Goal: Transaction & Acquisition: Book appointment/travel/reservation

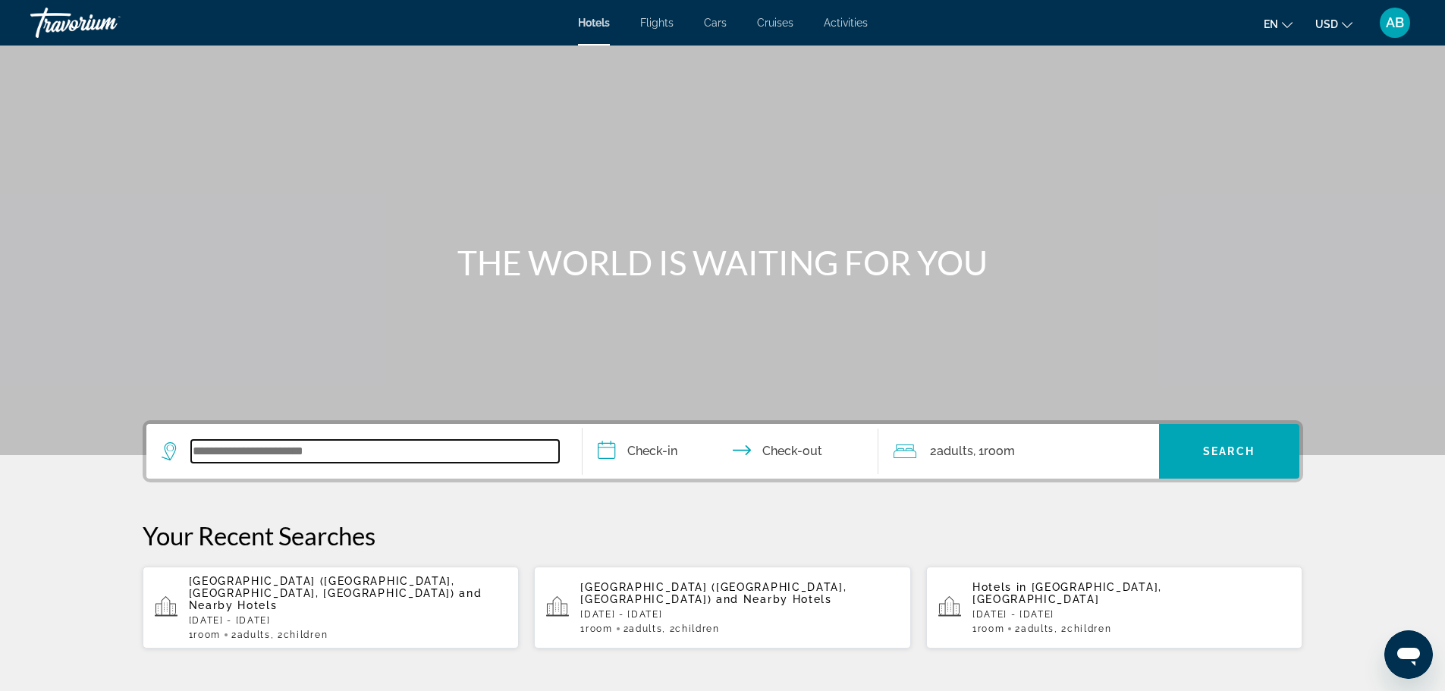
click at [216, 445] on input "Search widget" at bounding box center [375, 451] width 368 height 23
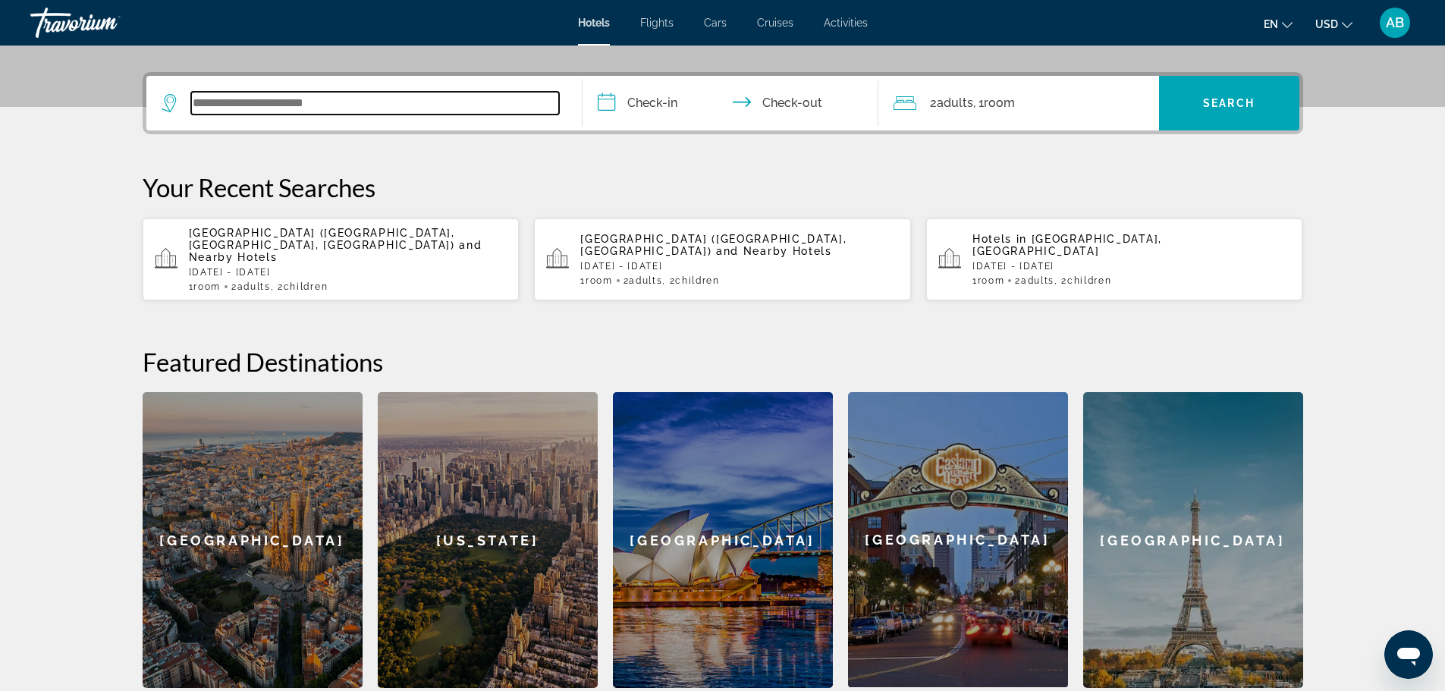
scroll to position [371, 0]
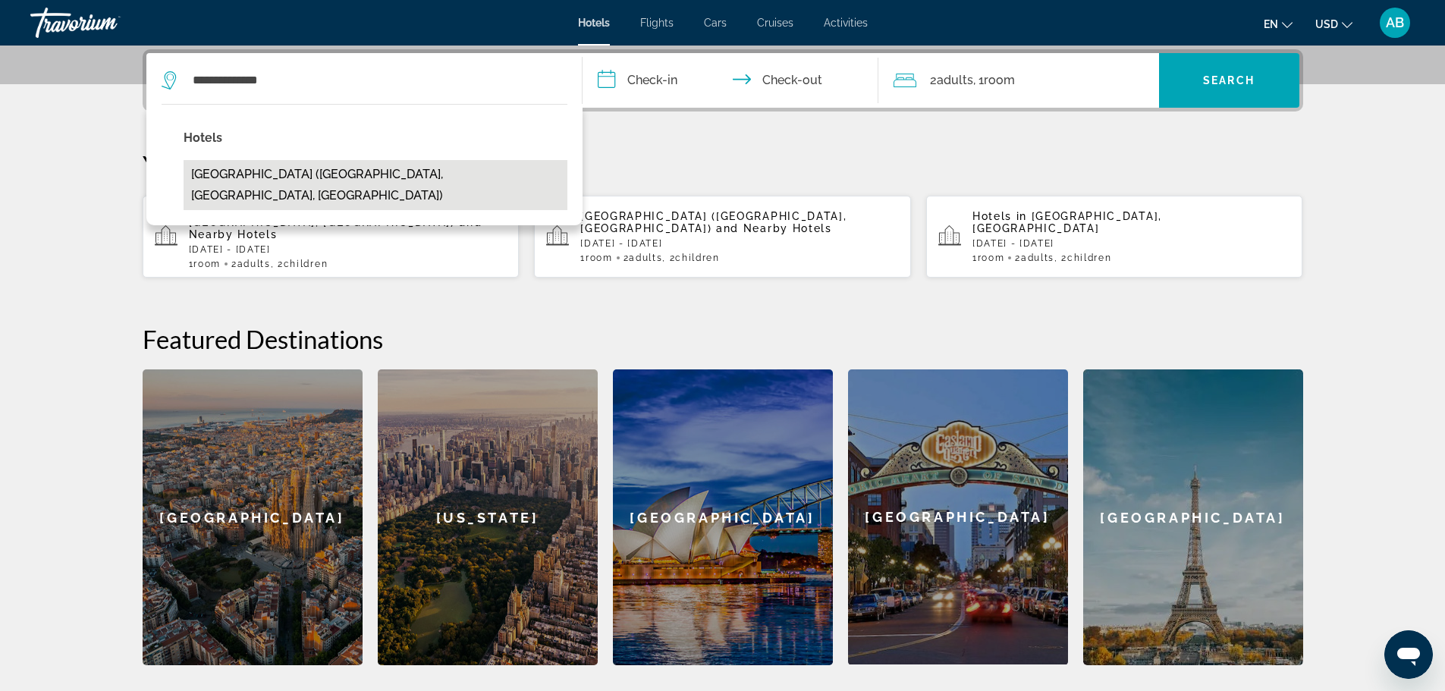
click at [303, 175] on button "[GEOGRAPHIC_DATA] ([GEOGRAPHIC_DATA], [GEOGRAPHIC_DATA], [GEOGRAPHIC_DATA])" at bounding box center [376, 185] width 384 height 50
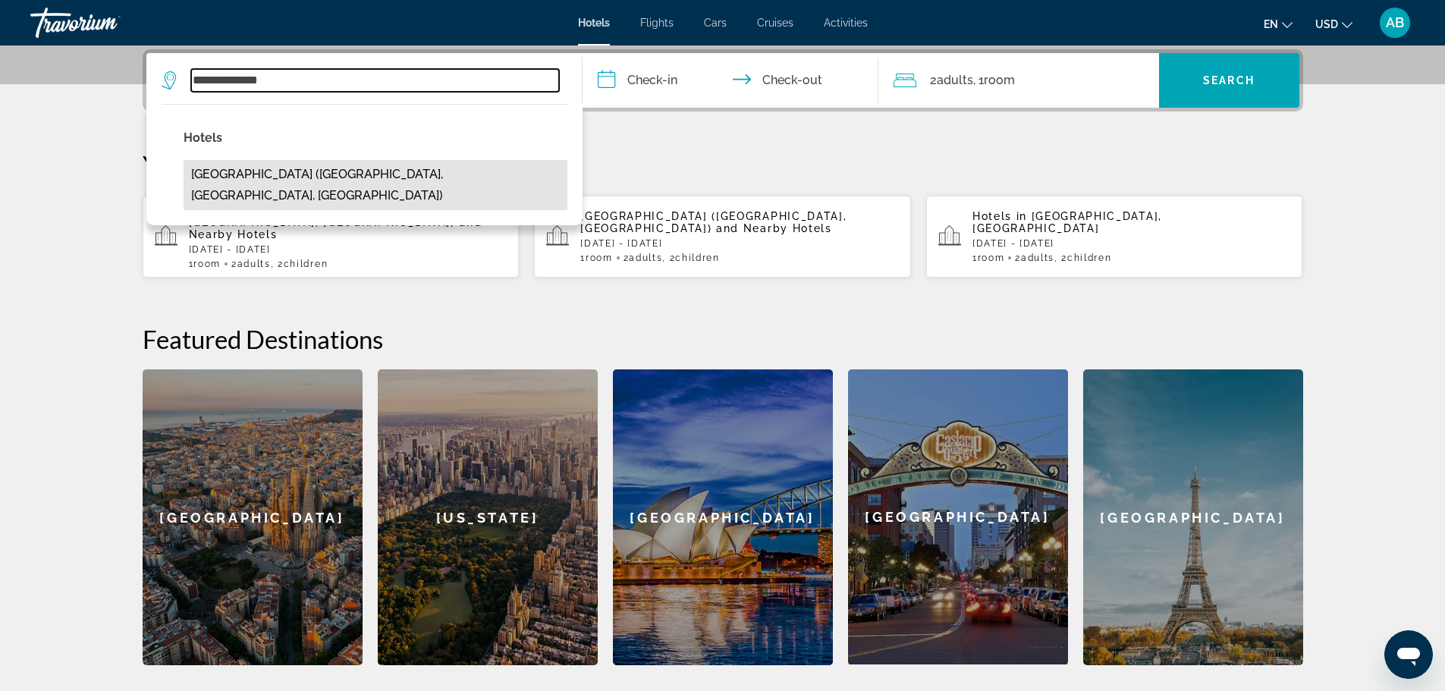
type input "**********"
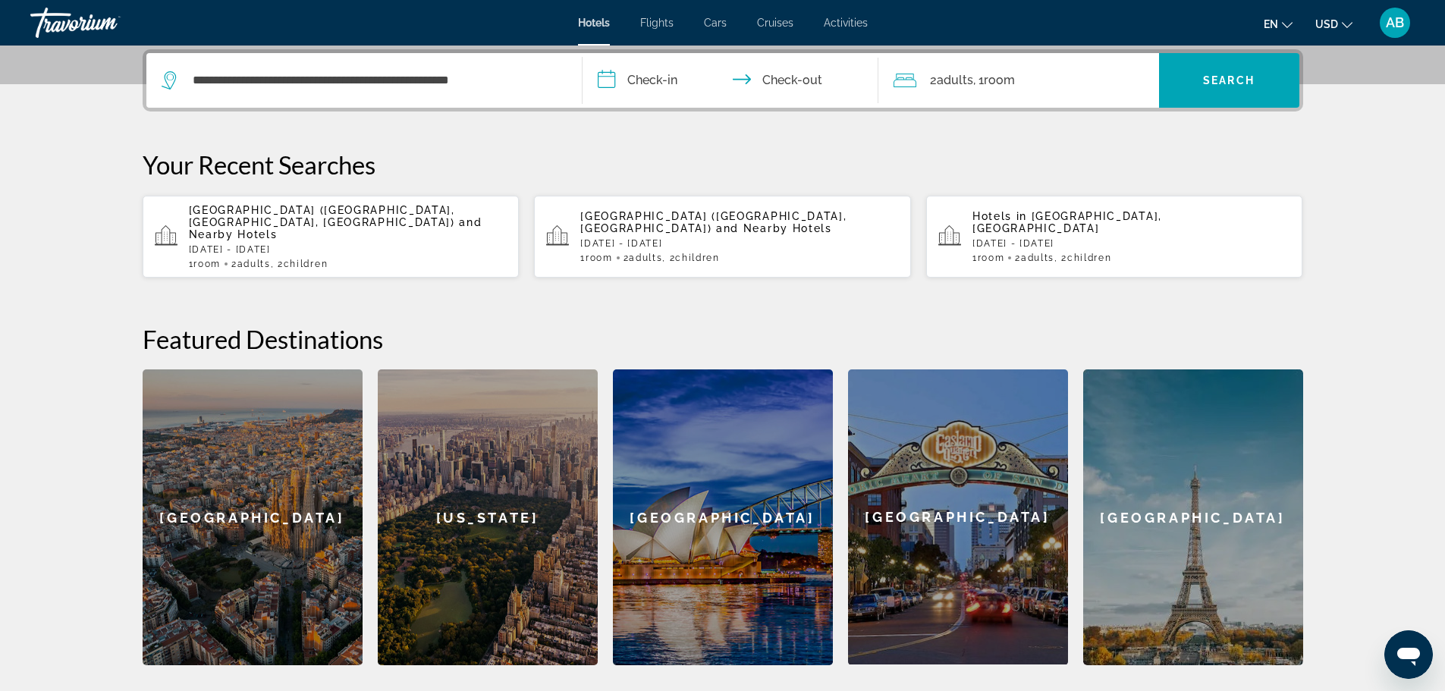
click at [754, 87] on input "**********" at bounding box center [734, 82] width 302 height 59
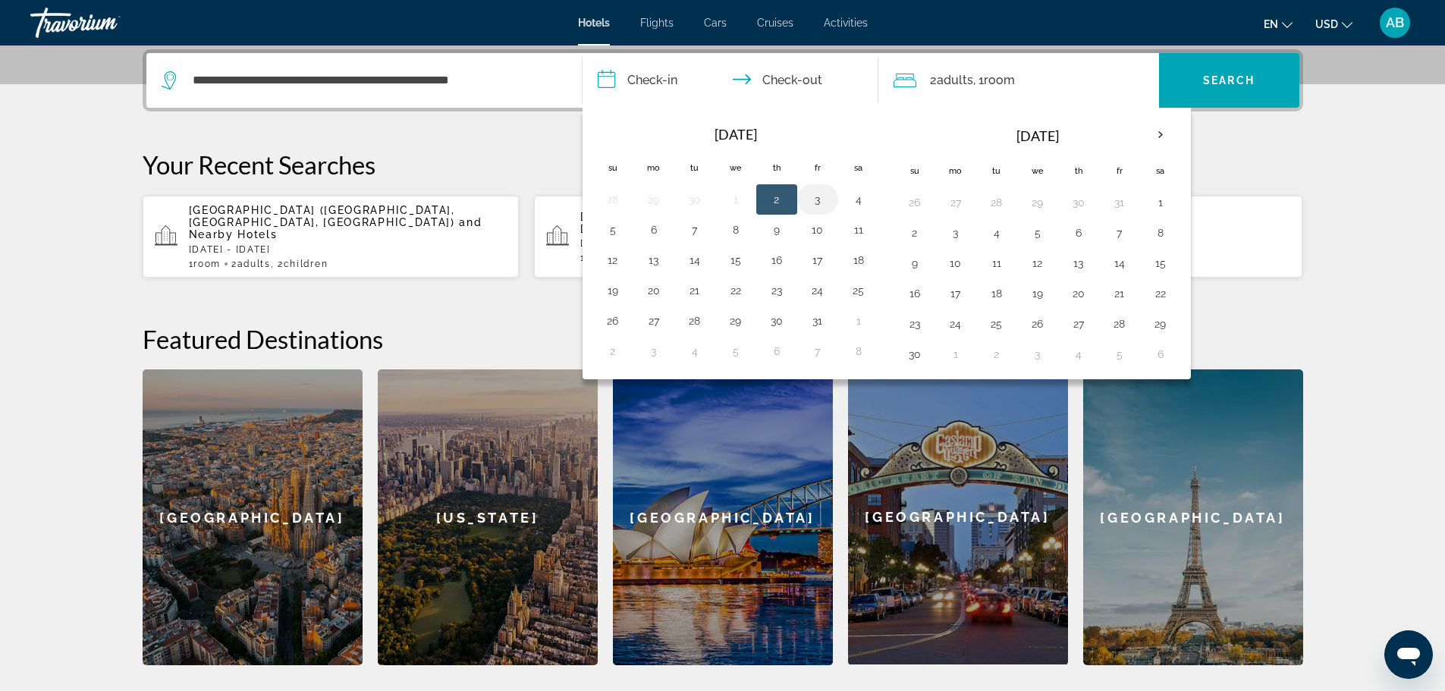
click at [819, 200] on button "3" at bounding box center [818, 199] width 24 height 21
click at [614, 228] on button "5" at bounding box center [613, 229] width 24 height 21
type input "**********"
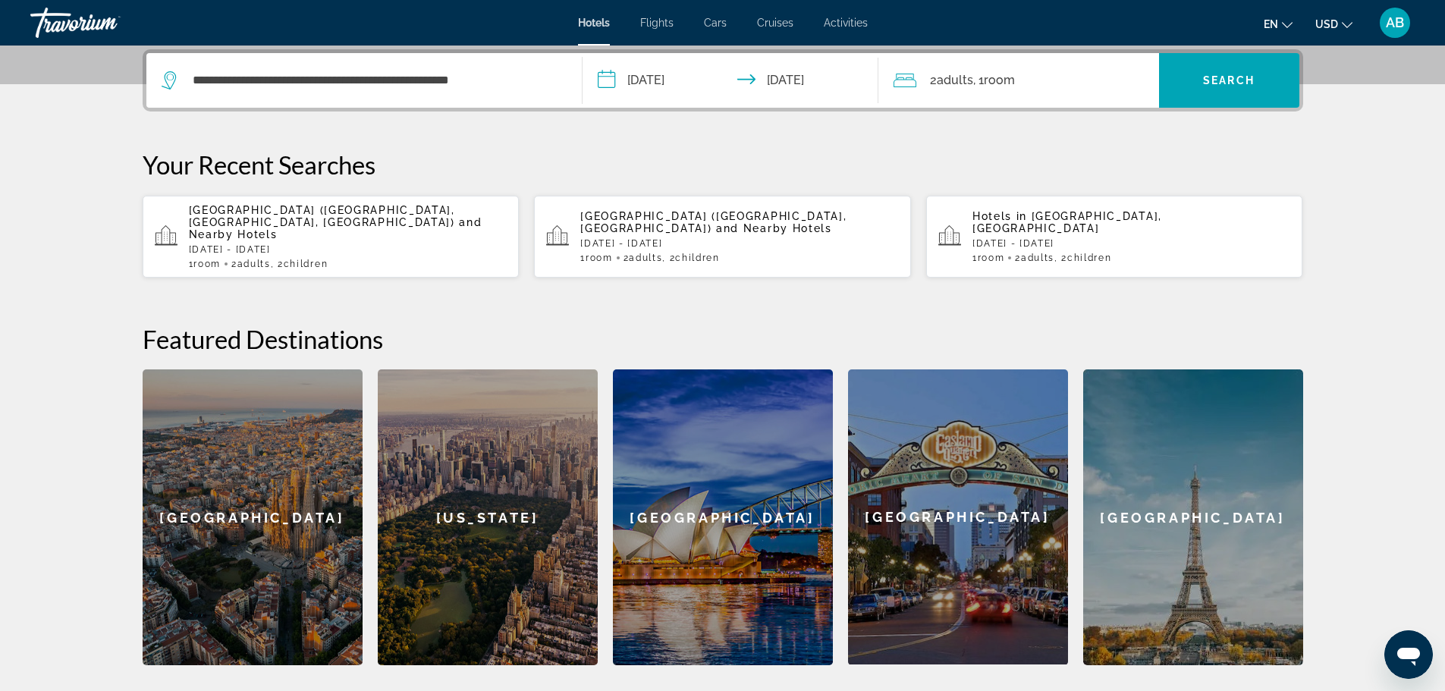
click at [935, 87] on span "2 Adult Adults" at bounding box center [951, 80] width 43 height 21
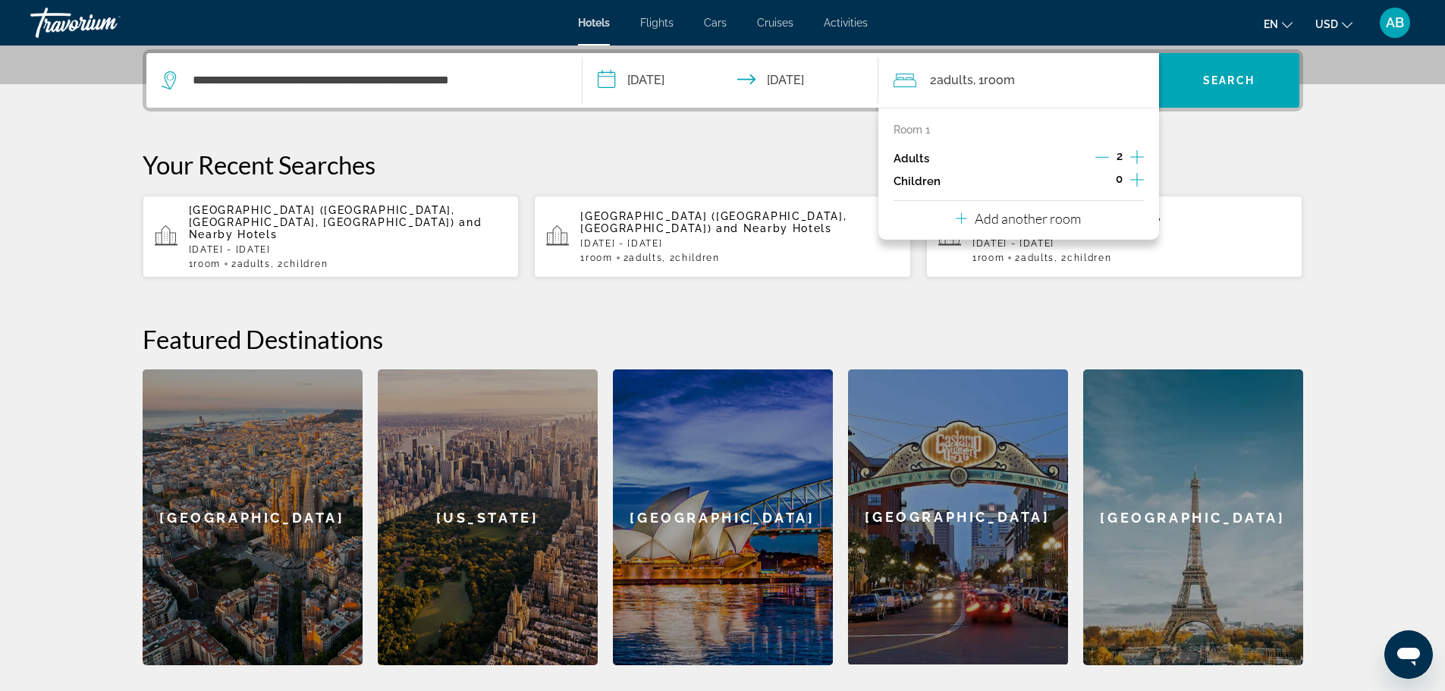
click at [1138, 177] on icon "Increment children" at bounding box center [1138, 180] width 14 height 18
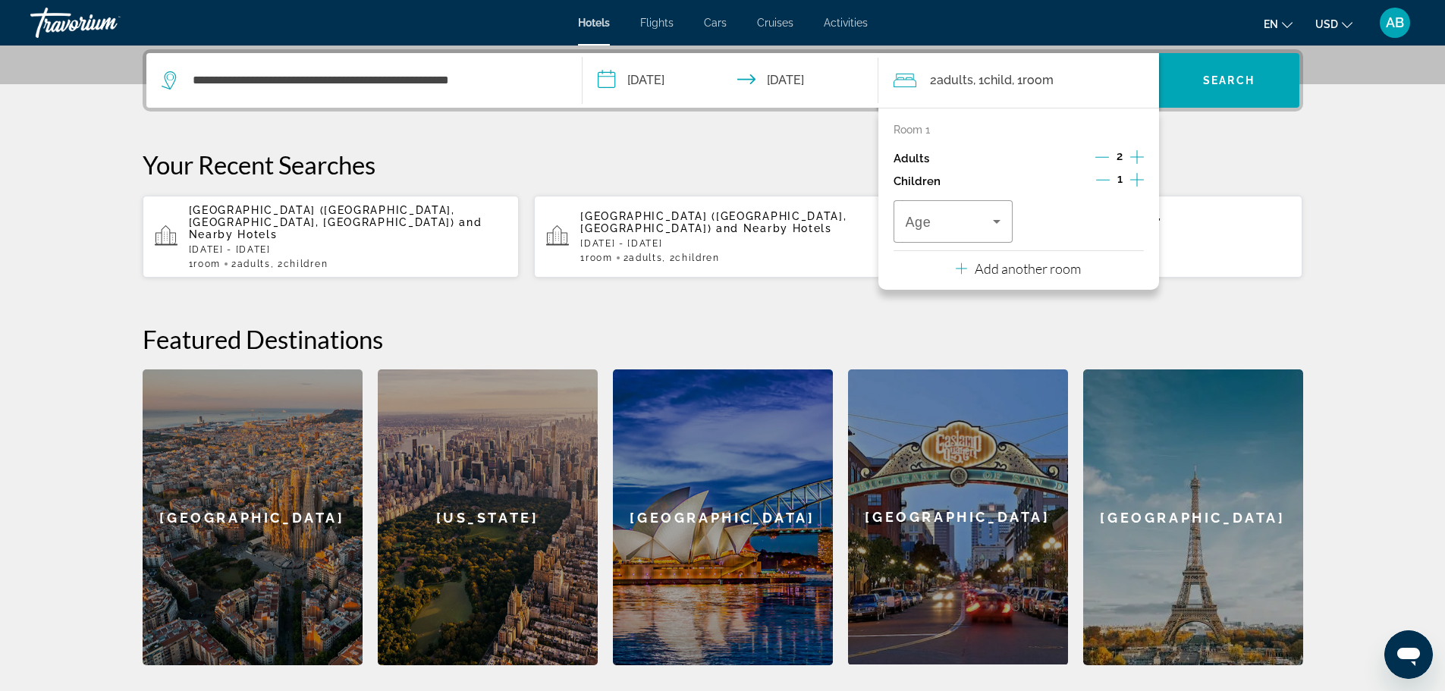
click at [1138, 177] on icon "Increment children" at bounding box center [1138, 180] width 14 height 18
click at [993, 226] on icon "Travelers: 2 adults, 2 children" at bounding box center [997, 221] width 18 height 18
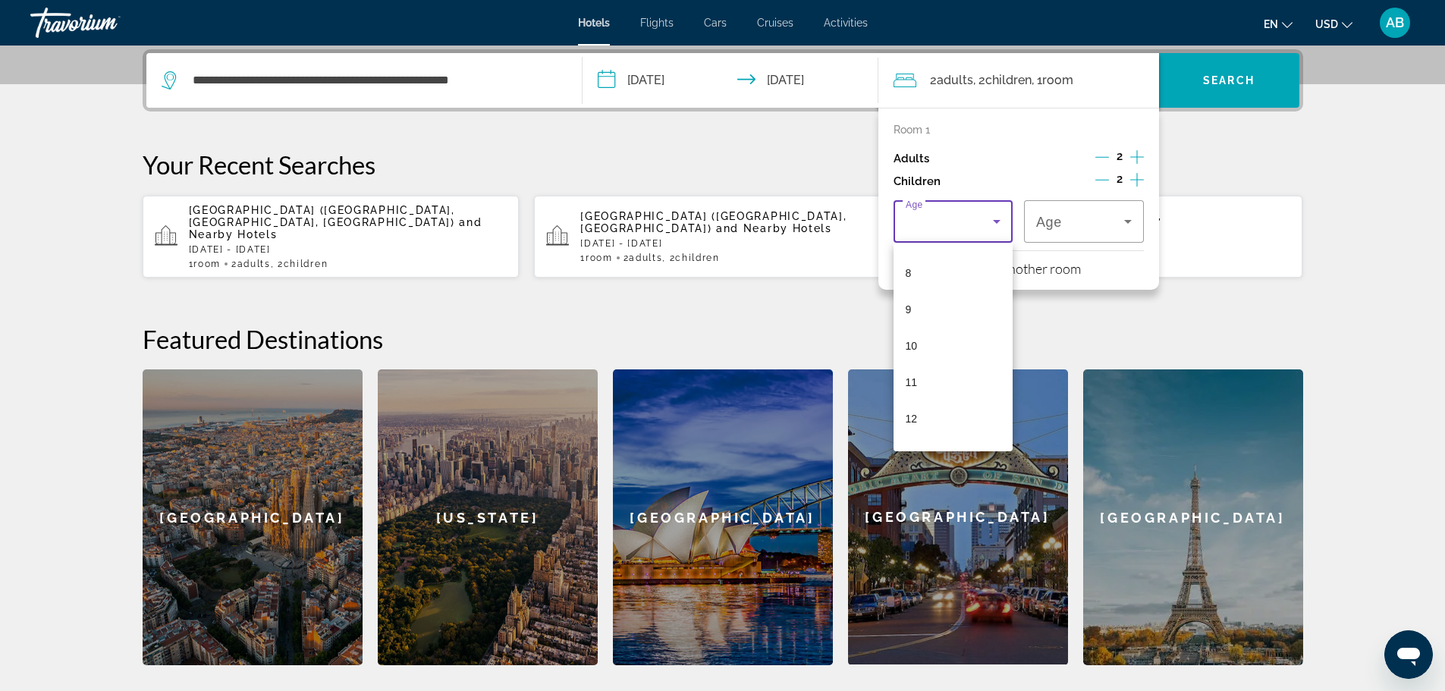
scroll to position [379, 0]
click at [912, 358] on span "13" at bounding box center [912, 361] width 12 height 18
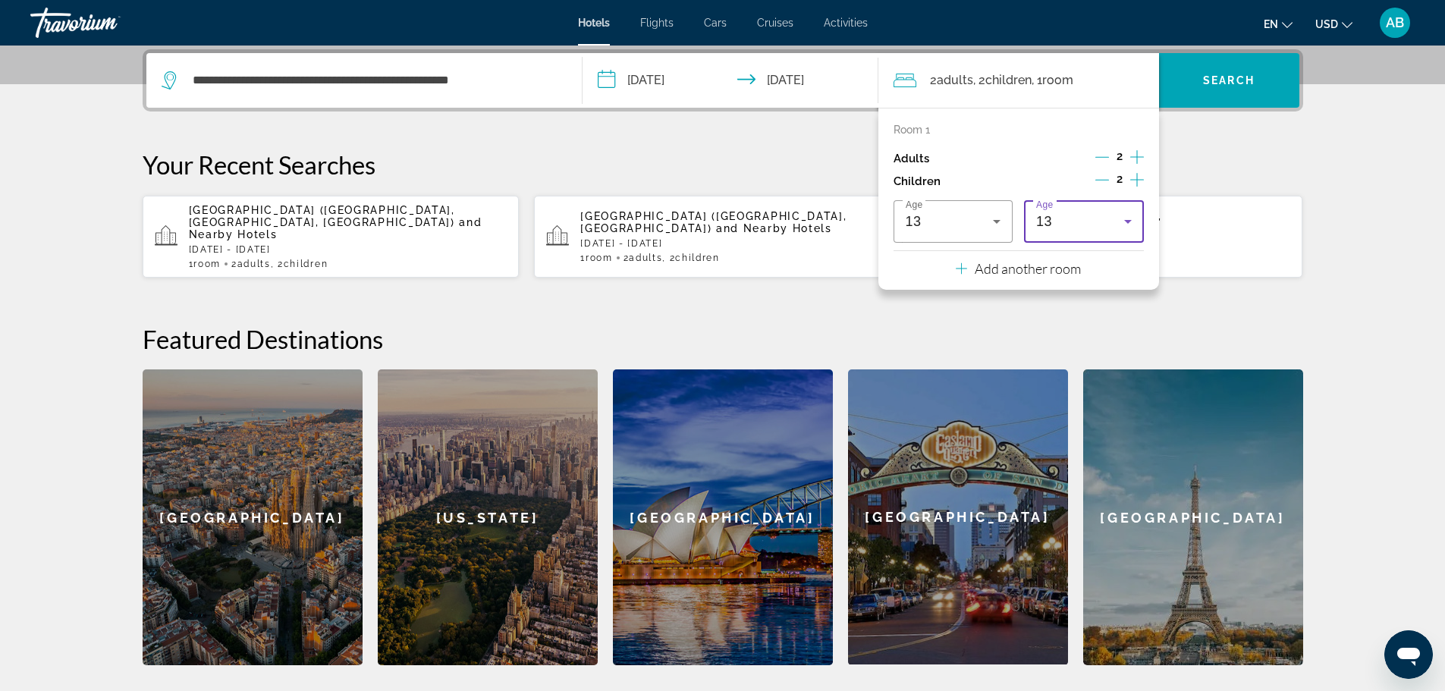
click at [1043, 212] on div "13" at bounding box center [1081, 221] width 88 height 18
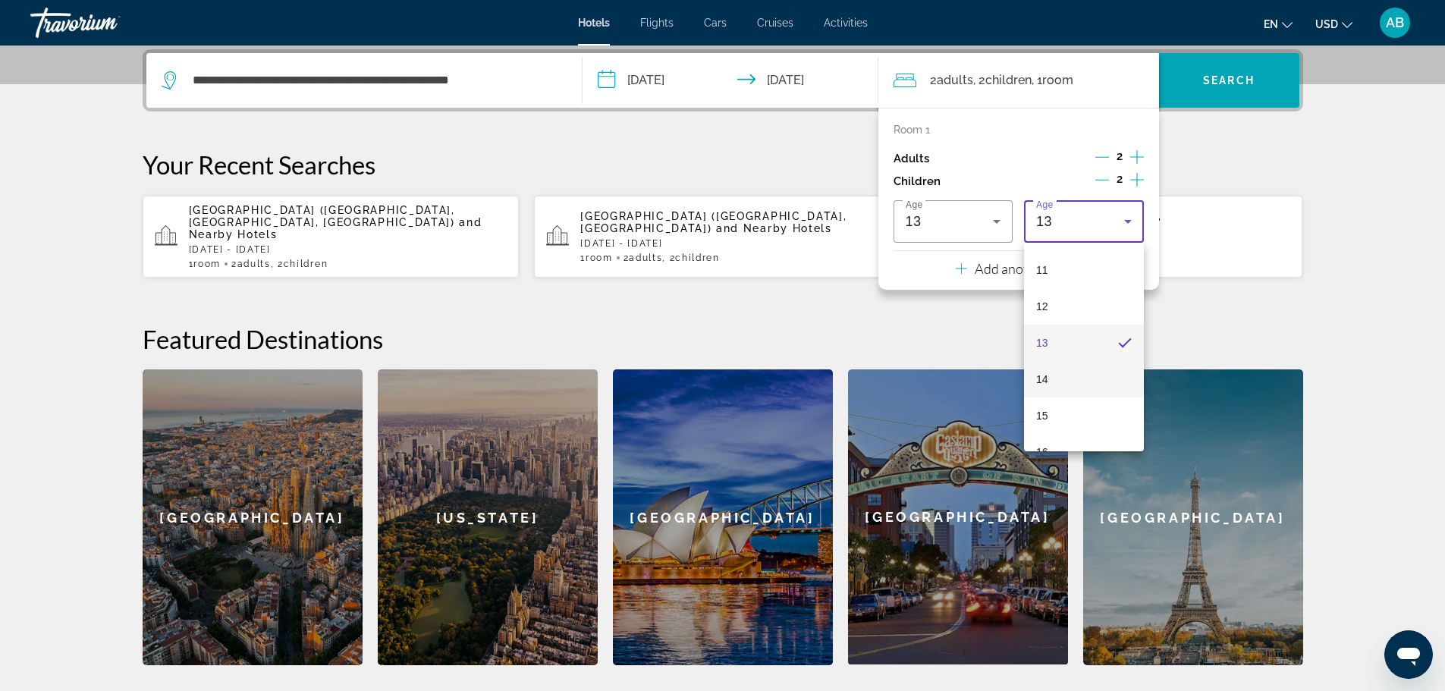
scroll to position [459, 0]
click at [1051, 349] on mat-option "15" at bounding box center [1084, 354] width 120 height 36
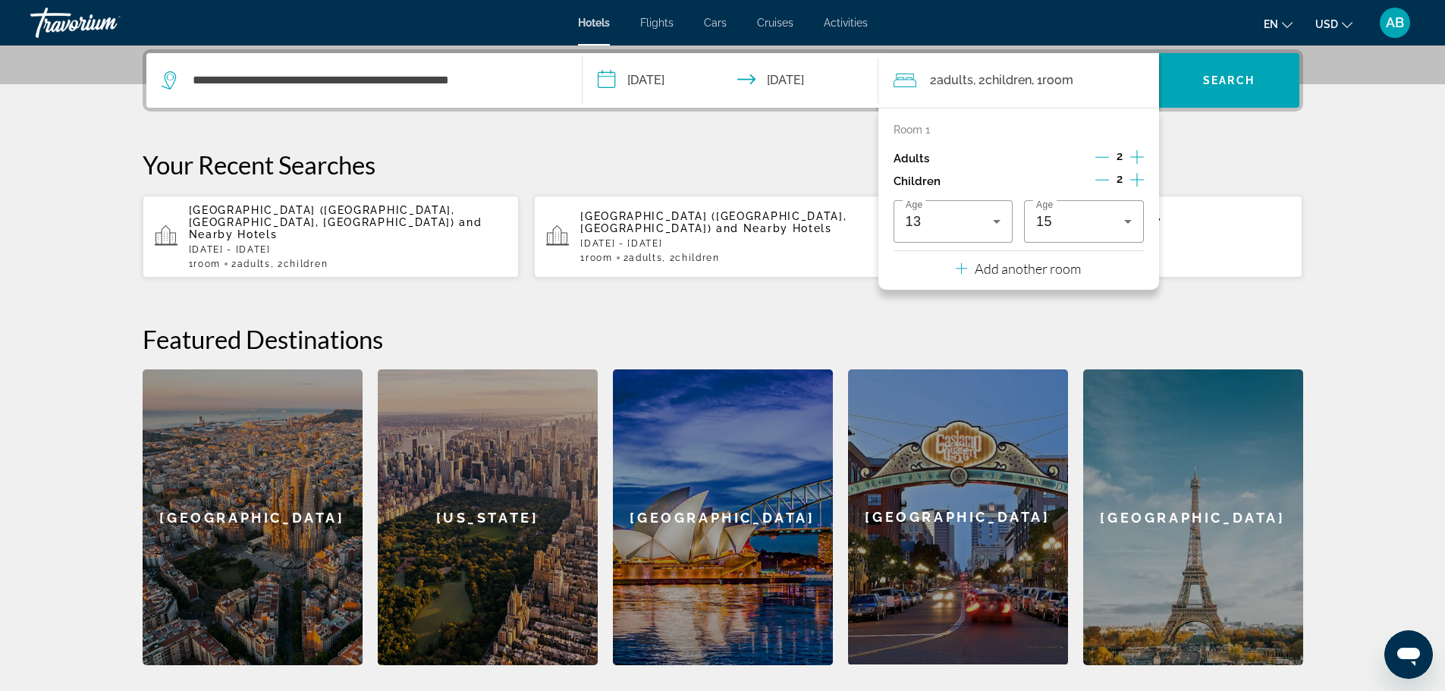
click at [1206, 282] on div "**********" at bounding box center [723, 357] width 1222 height 616
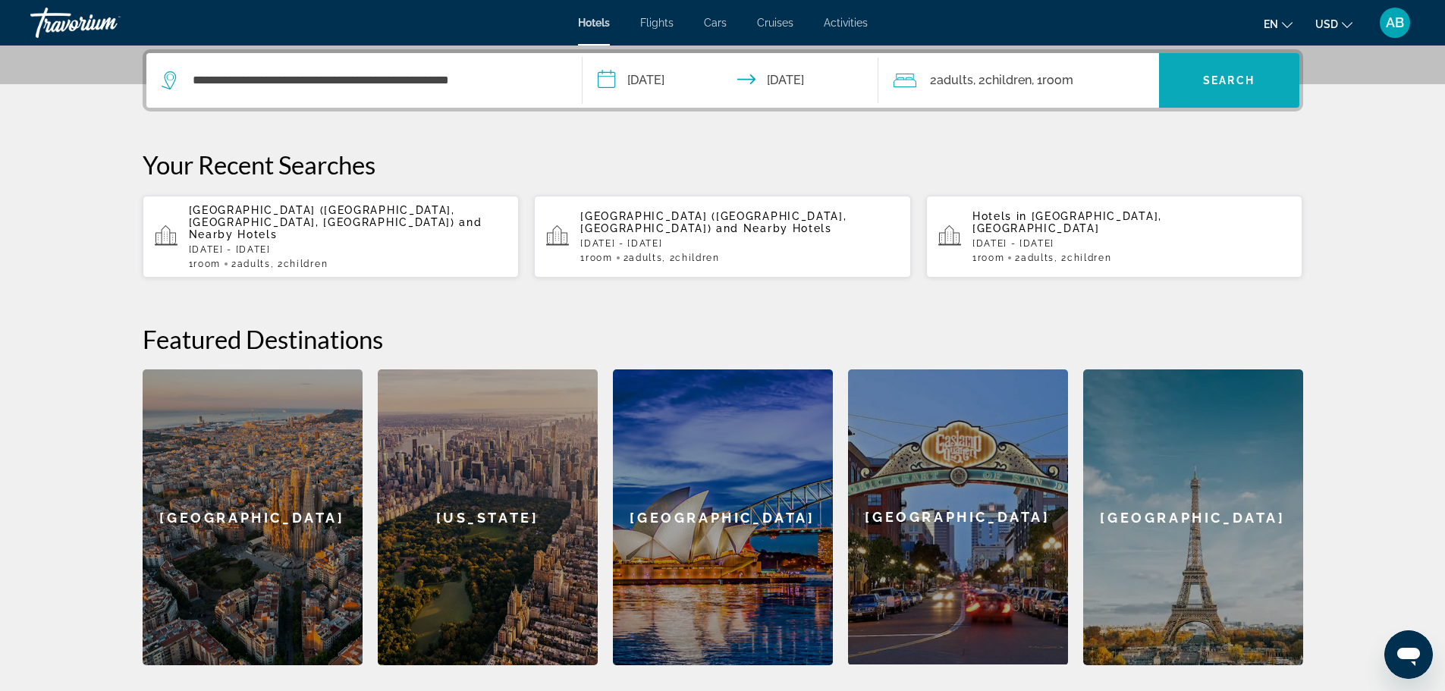
click at [1209, 88] on span "Search widget" at bounding box center [1229, 80] width 140 height 36
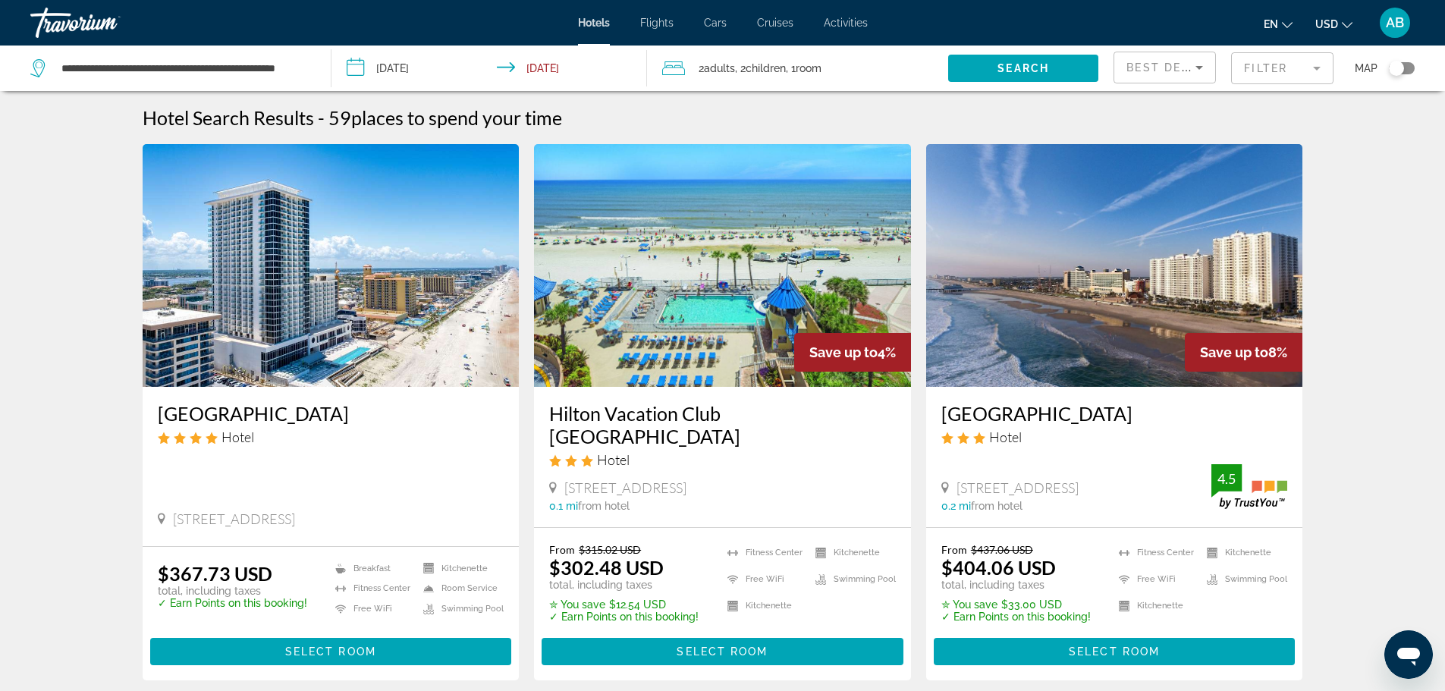
click at [365, 314] on img "Main content" at bounding box center [331, 265] width 377 height 243
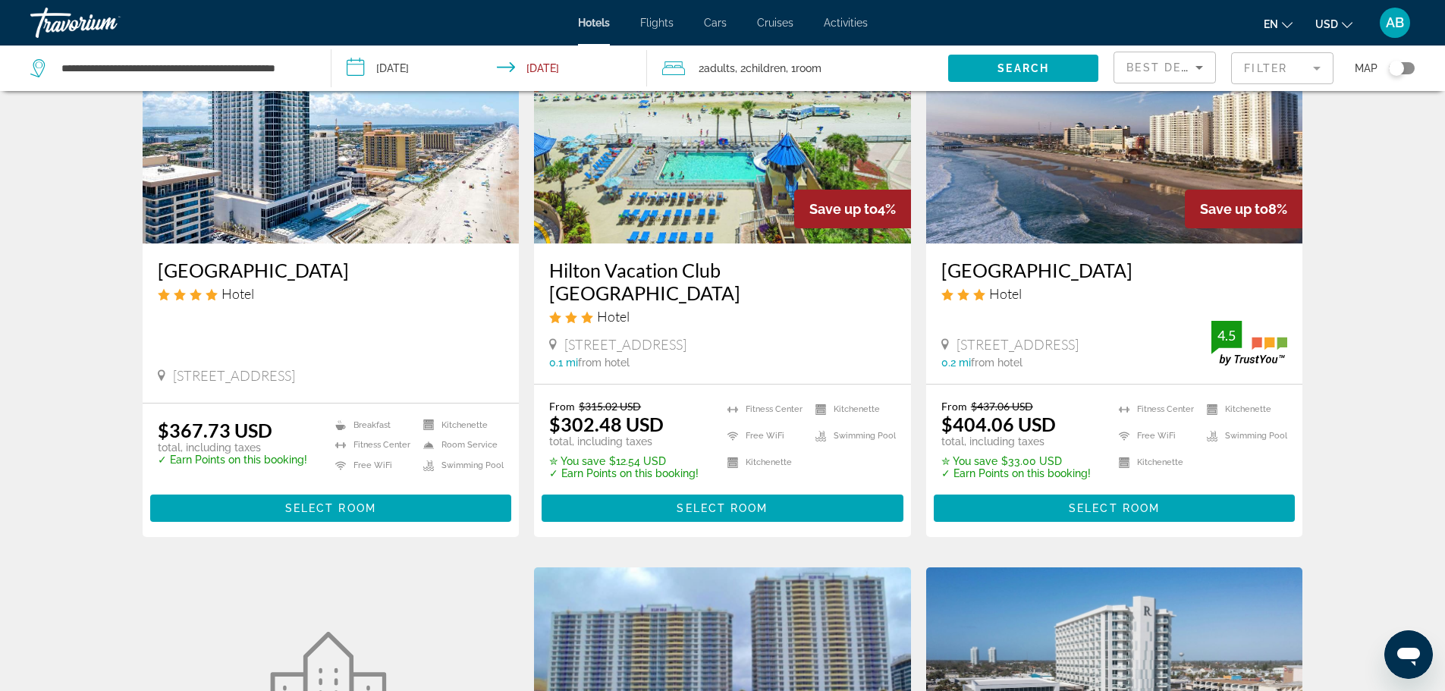
scroll to position [152, 0]
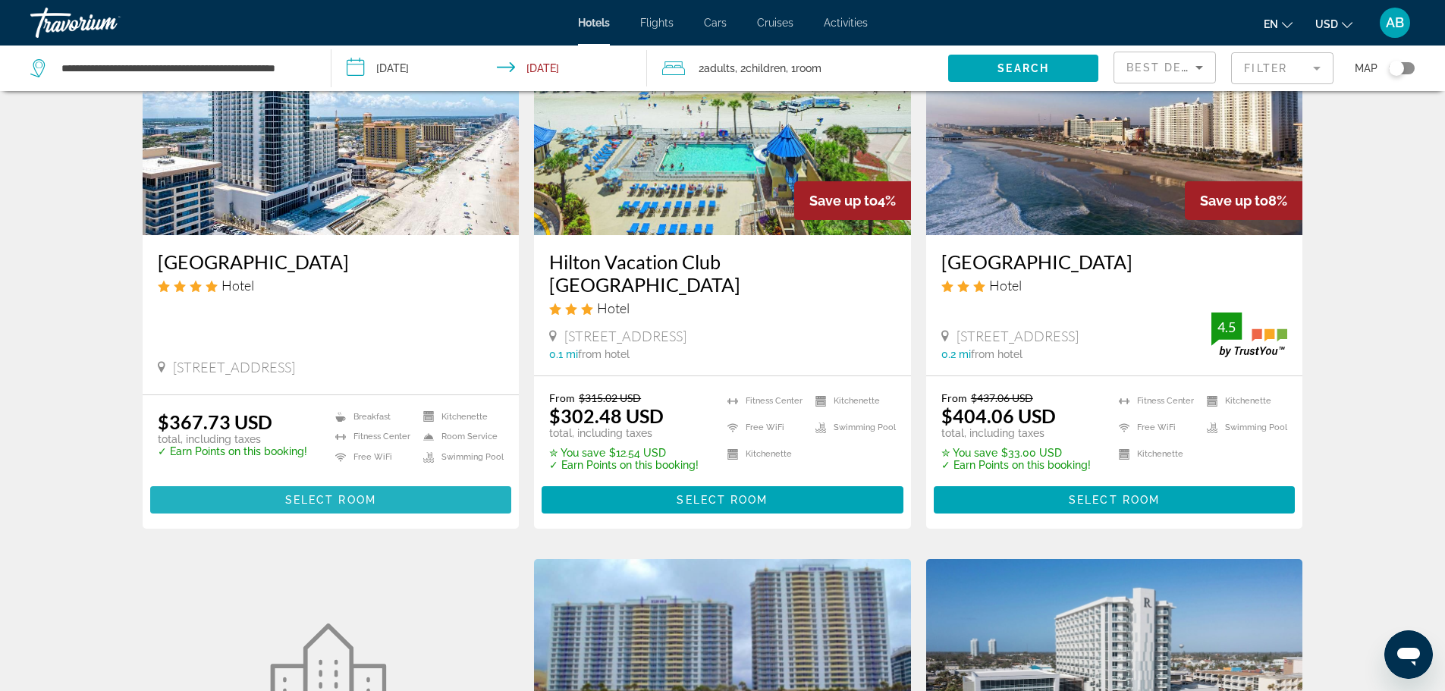
click at [333, 503] on span "Select Room" at bounding box center [330, 500] width 91 height 12
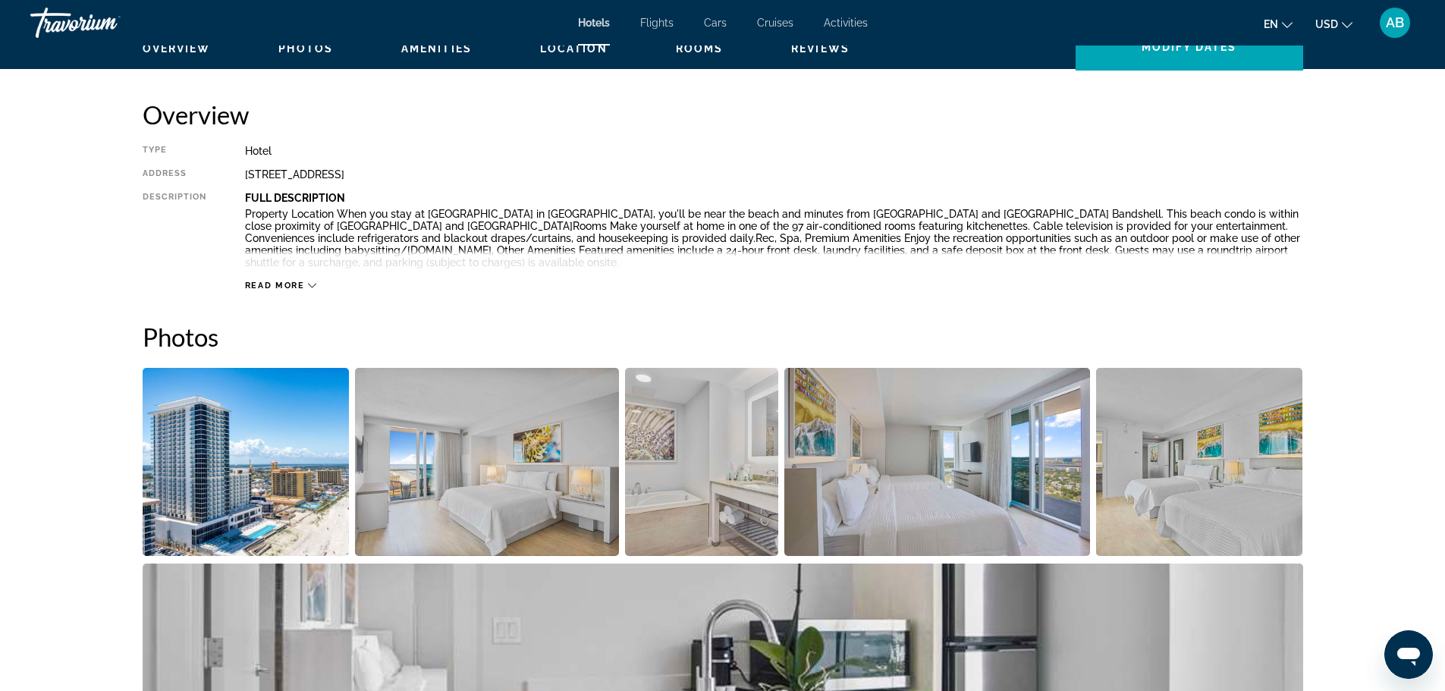
scroll to position [607, 0]
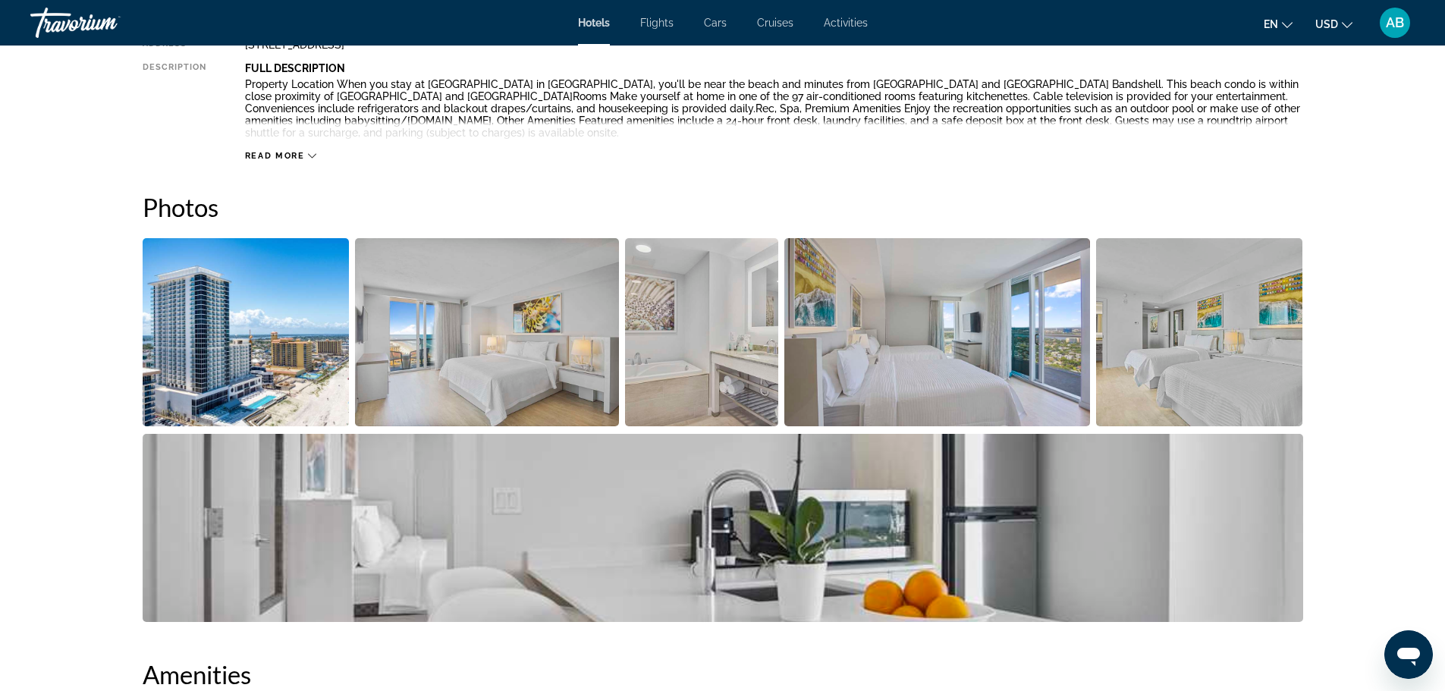
click at [1161, 366] on img "Open full-screen image slider" at bounding box center [1199, 332] width 207 height 188
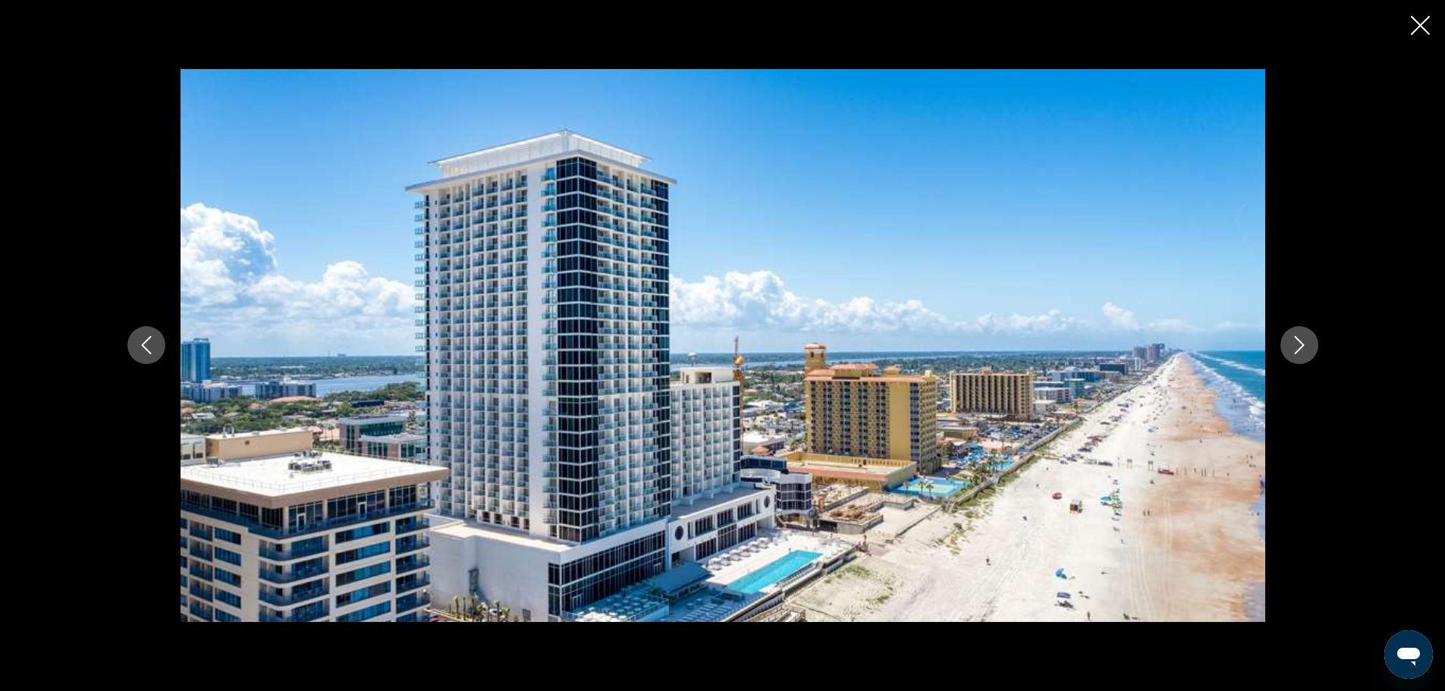
click at [1307, 348] on icon "Next image" at bounding box center [1300, 345] width 18 height 18
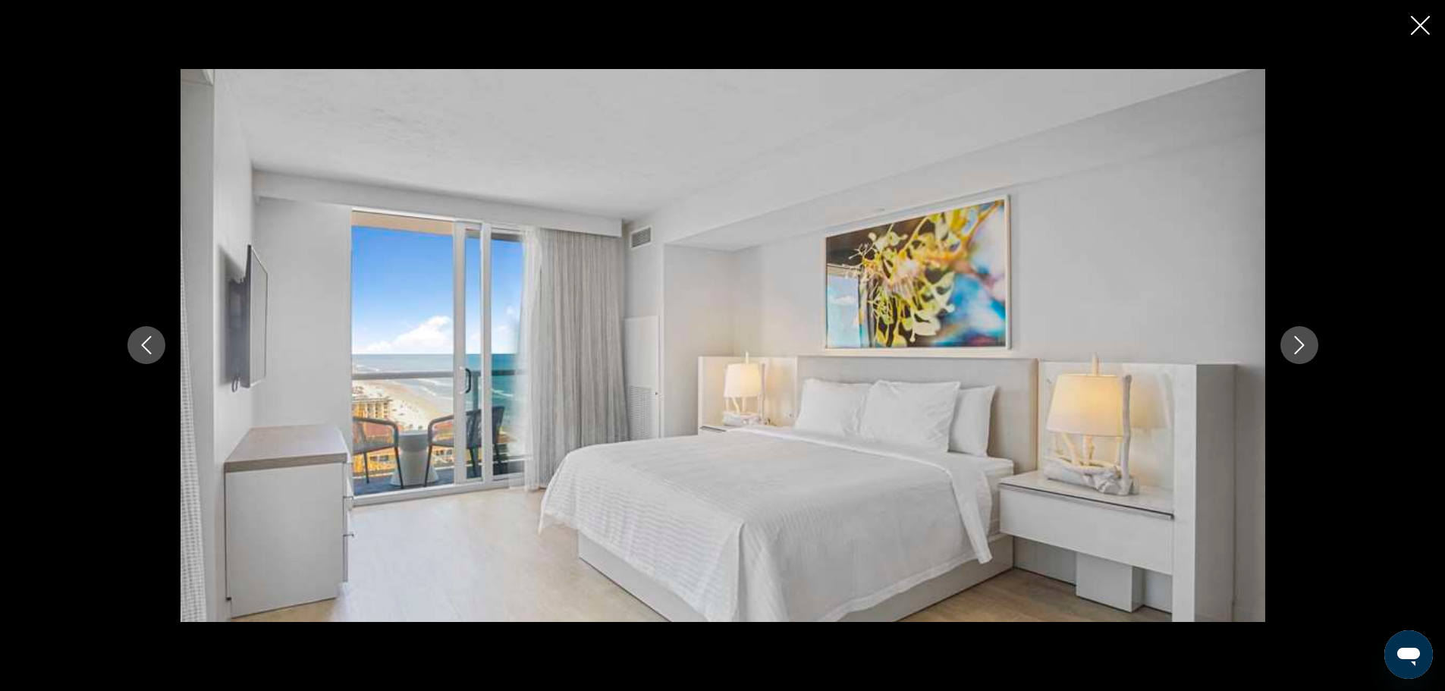
click at [1307, 348] on icon "Next image" at bounding box center [1300, 345] width 18 height 18
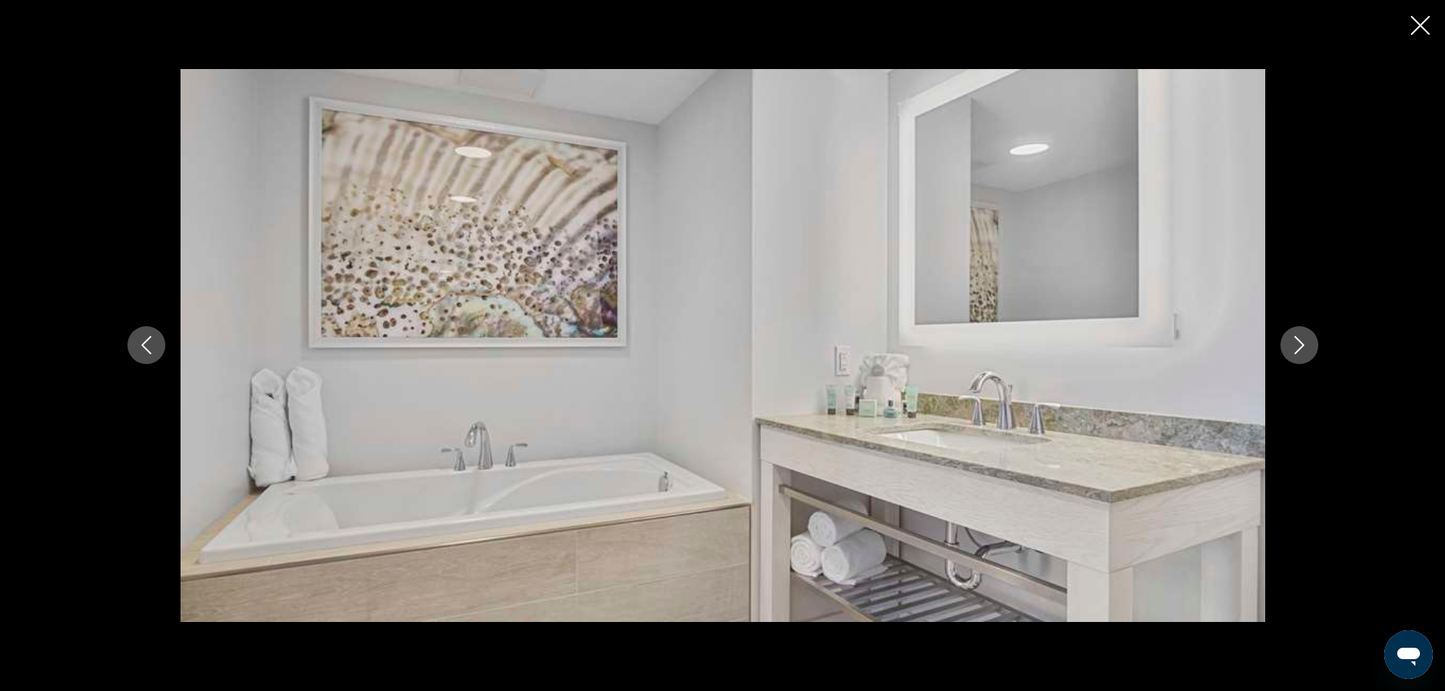
click at [1307, 348] on icon "Next image" at bounding box center [1300, 345] width 18 height 18
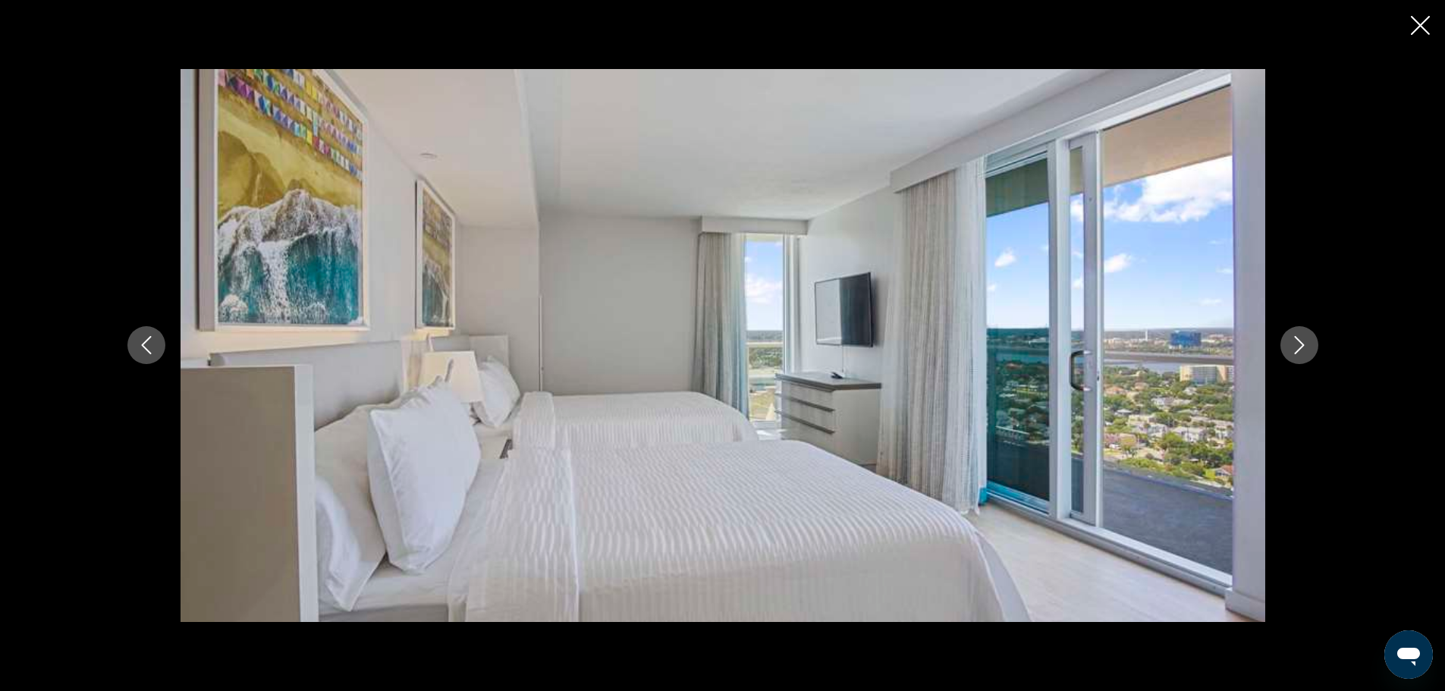
click at [1307, 348] on icon "Next image" at bounding box center [1300, 345] width 18 height 18
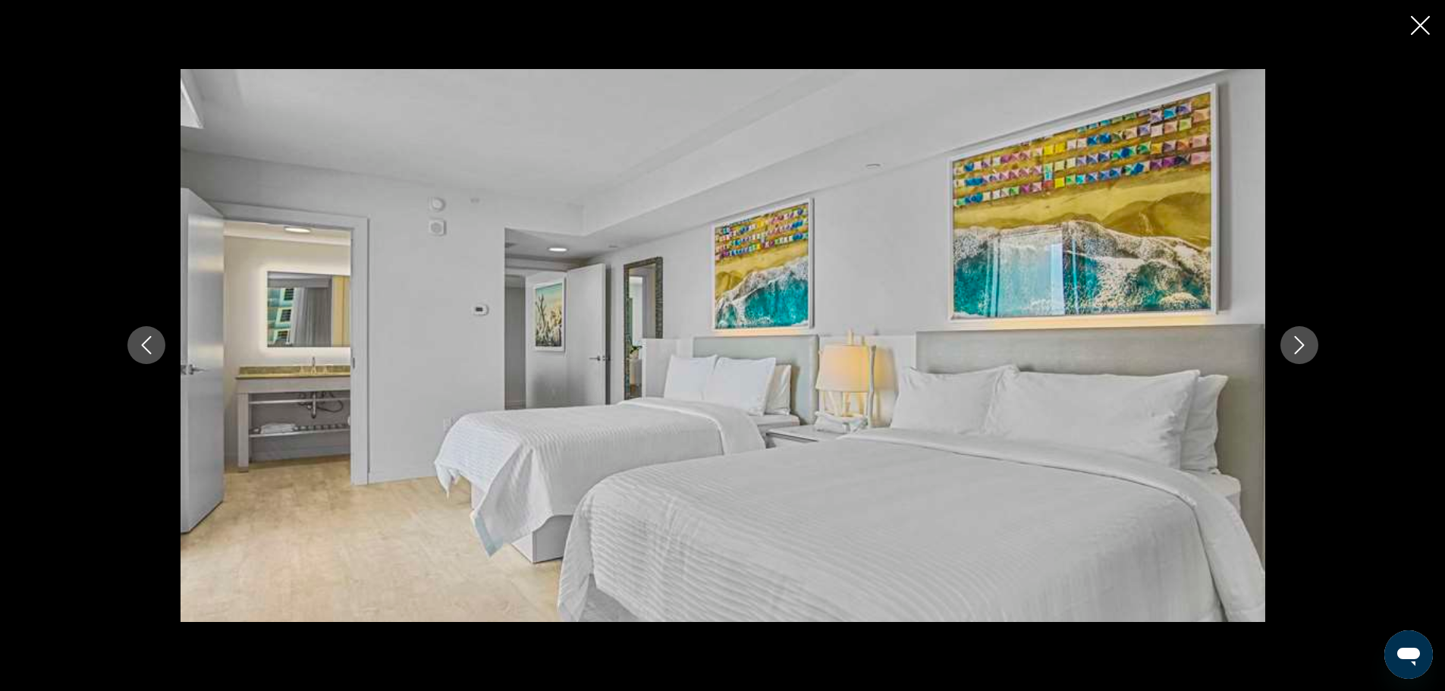
click at [910, 398] on img "Main content" at bounding box center [723, 345] width 1085 height 553
click at [1403, 32] on div "prev next" at bounding box center [722, 345] width 1445 height 691
click at [1417, 23] on icon "Close slideshow" at bounding box center [1420, 25] width 19 height 19
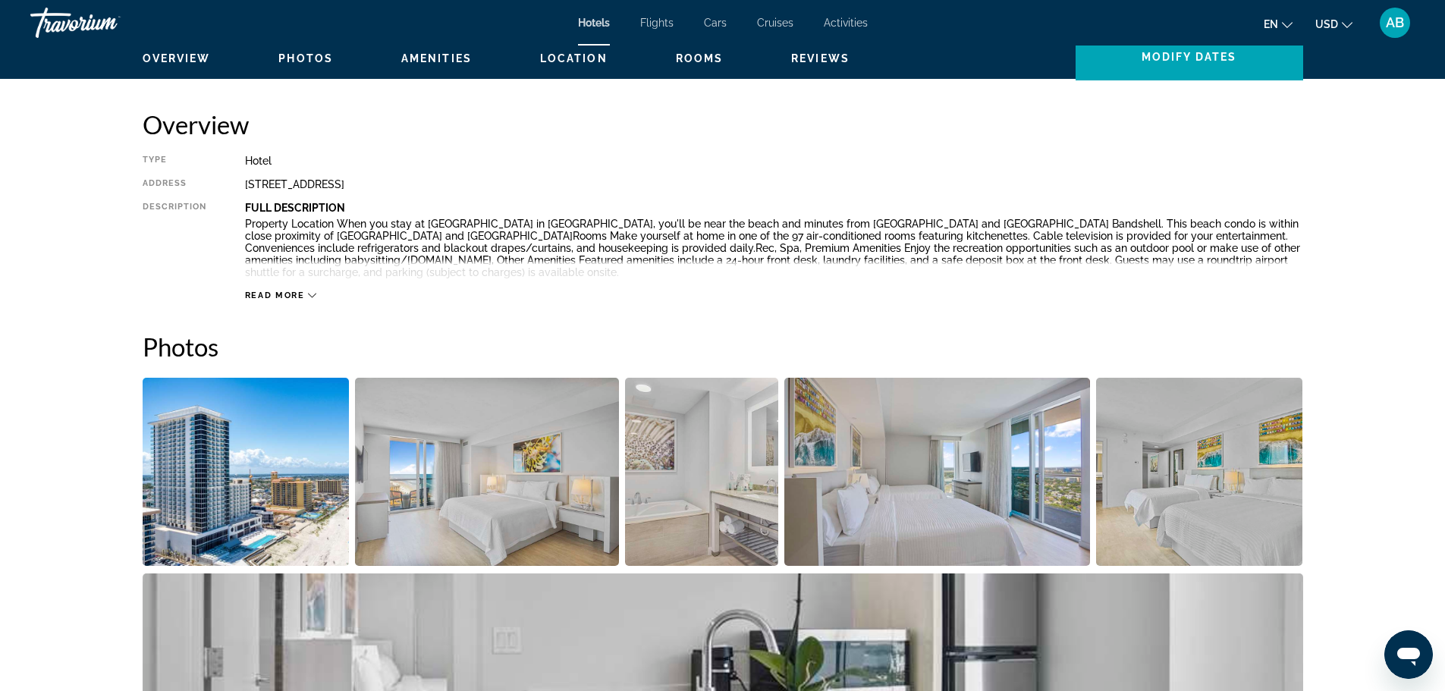
scroll to position [152, 0]
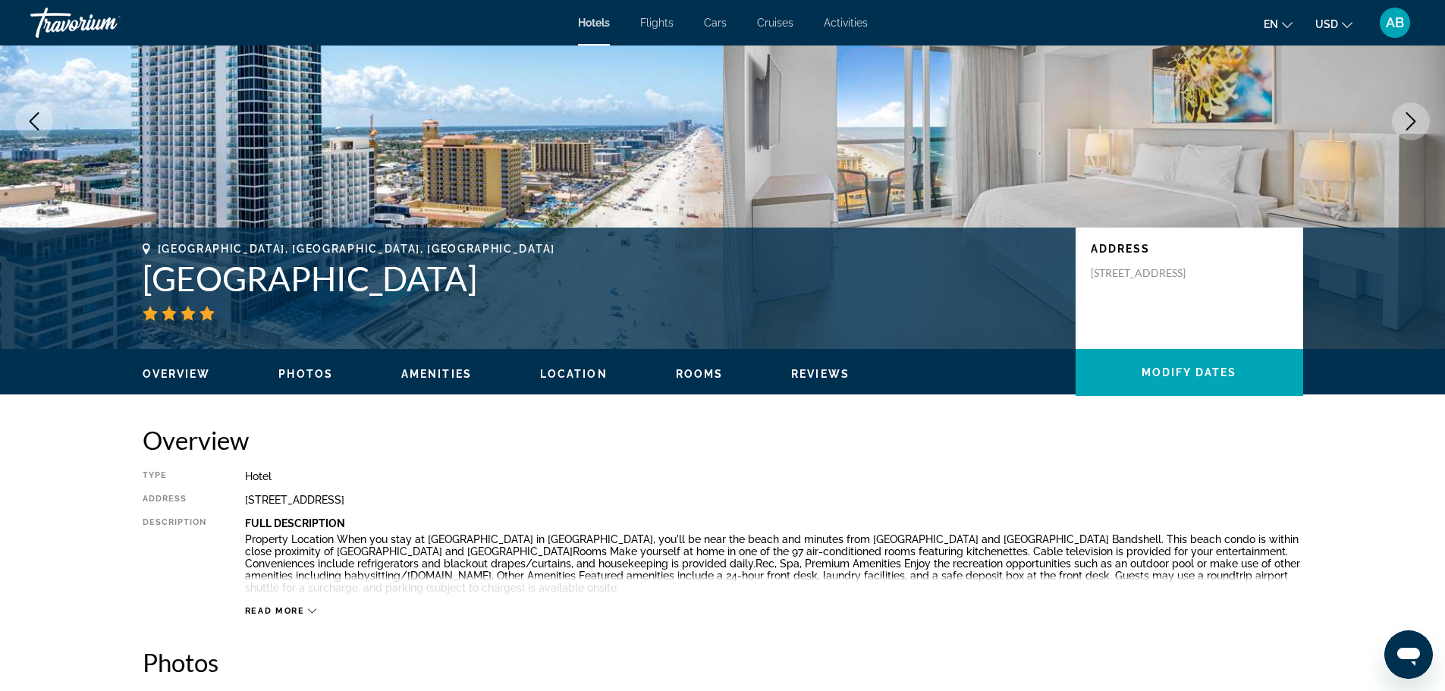
click at [691, 374] on span "Rooms" at bounding box center [700, 374] width 48 height 12
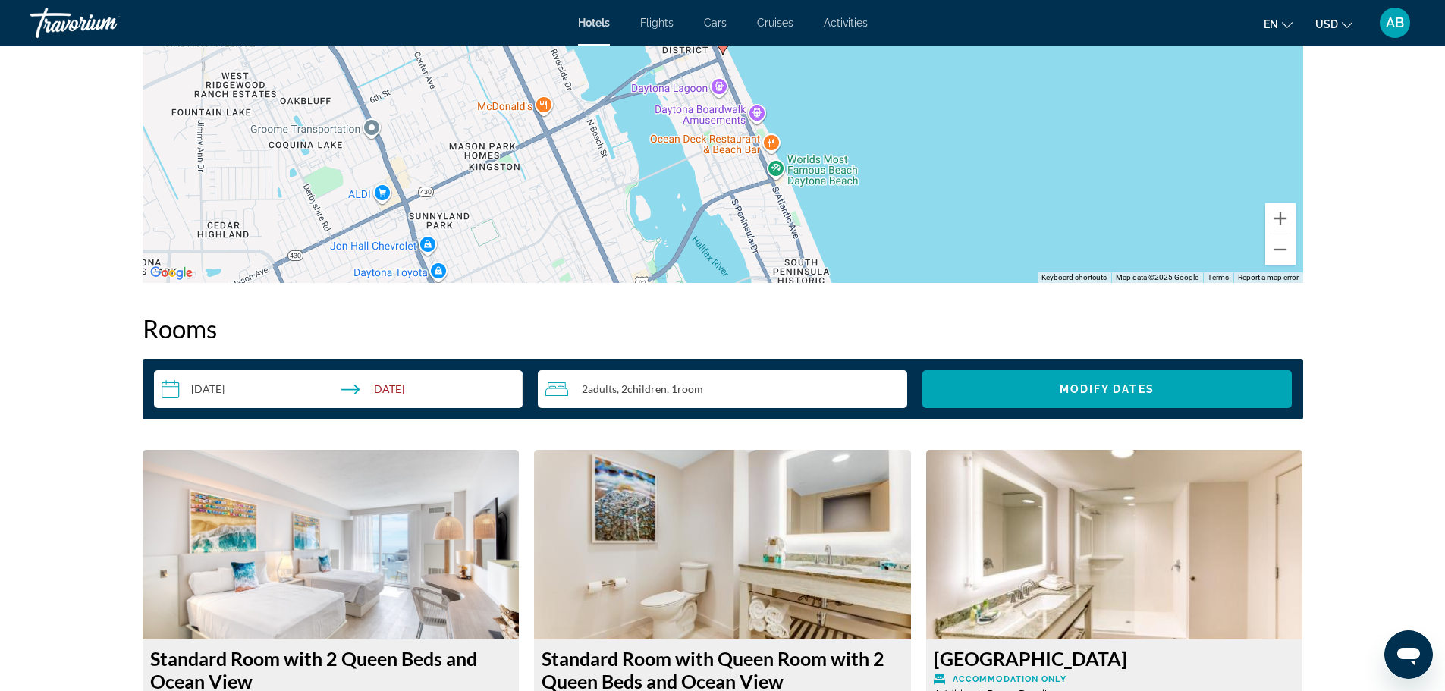
scroll to position [1659, 0]
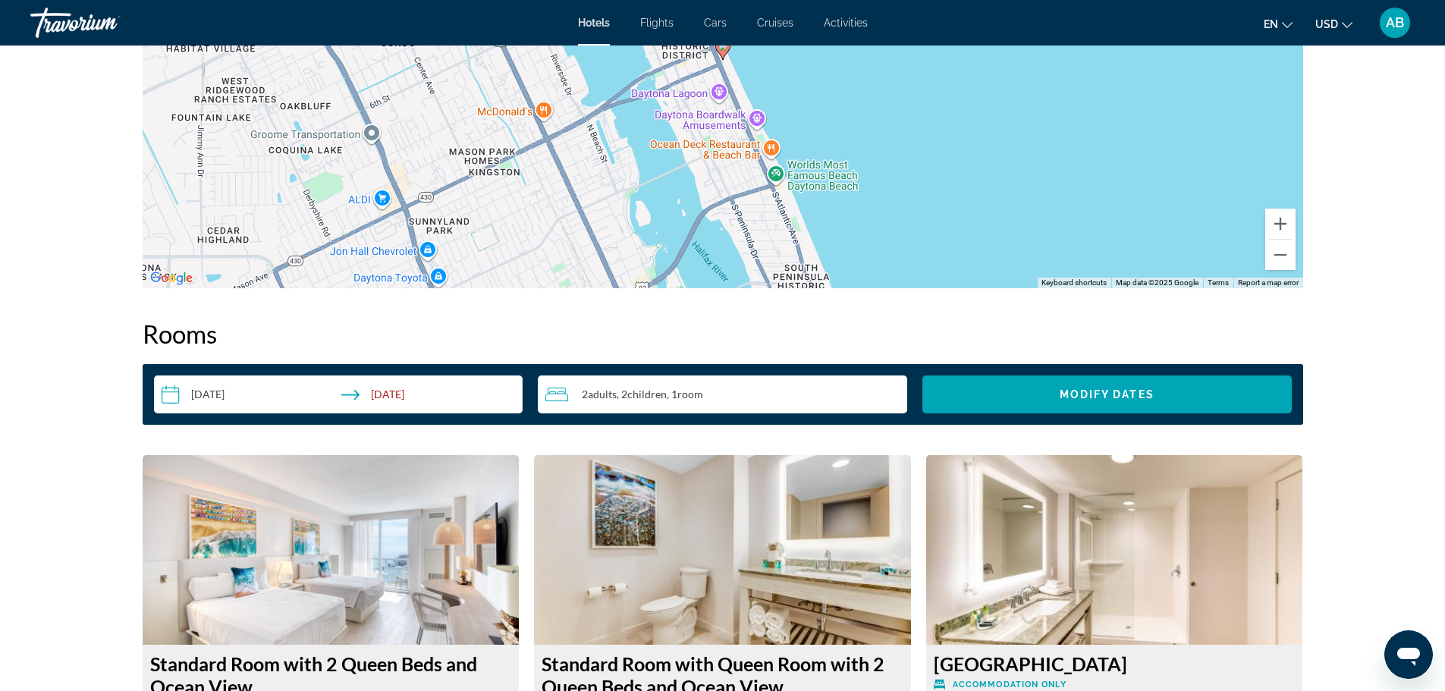
click at [340, 594] on img "Main content" at bounding box center [331, 550] width 377 height 190
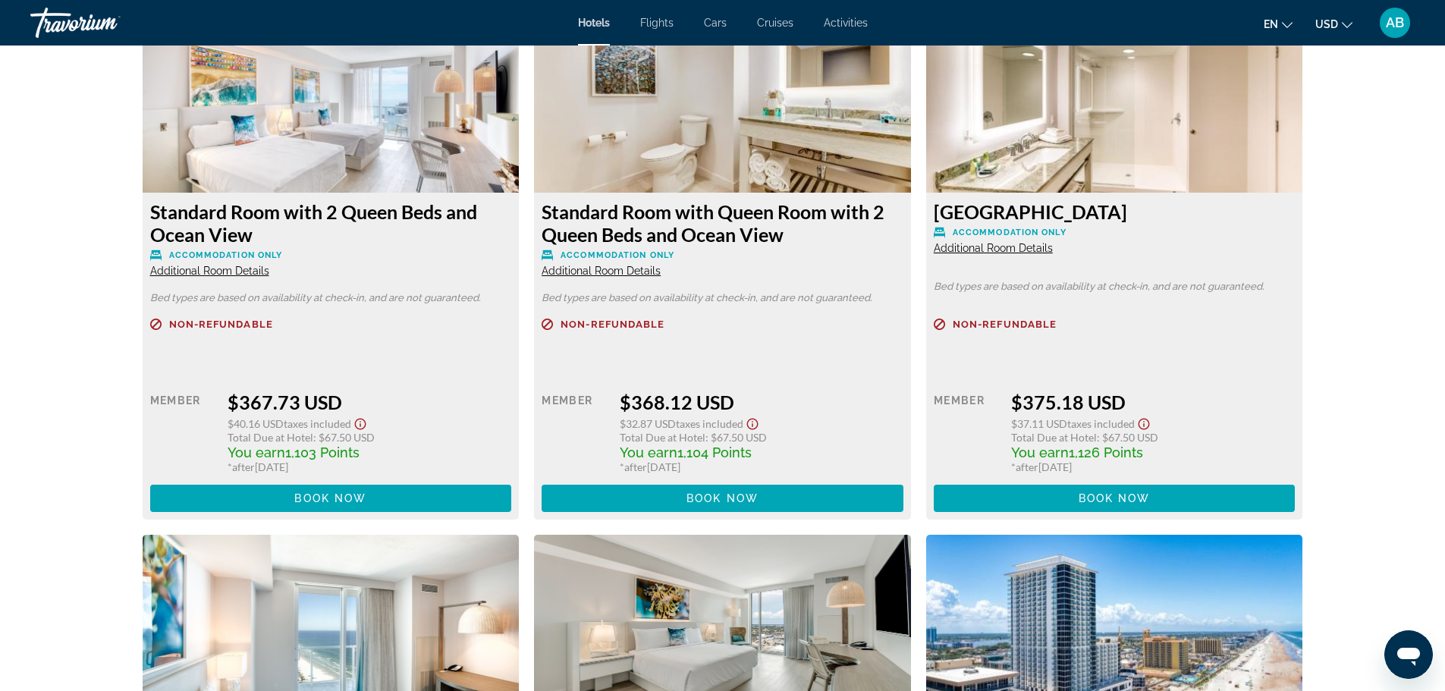
scroll to position [2115, 0]
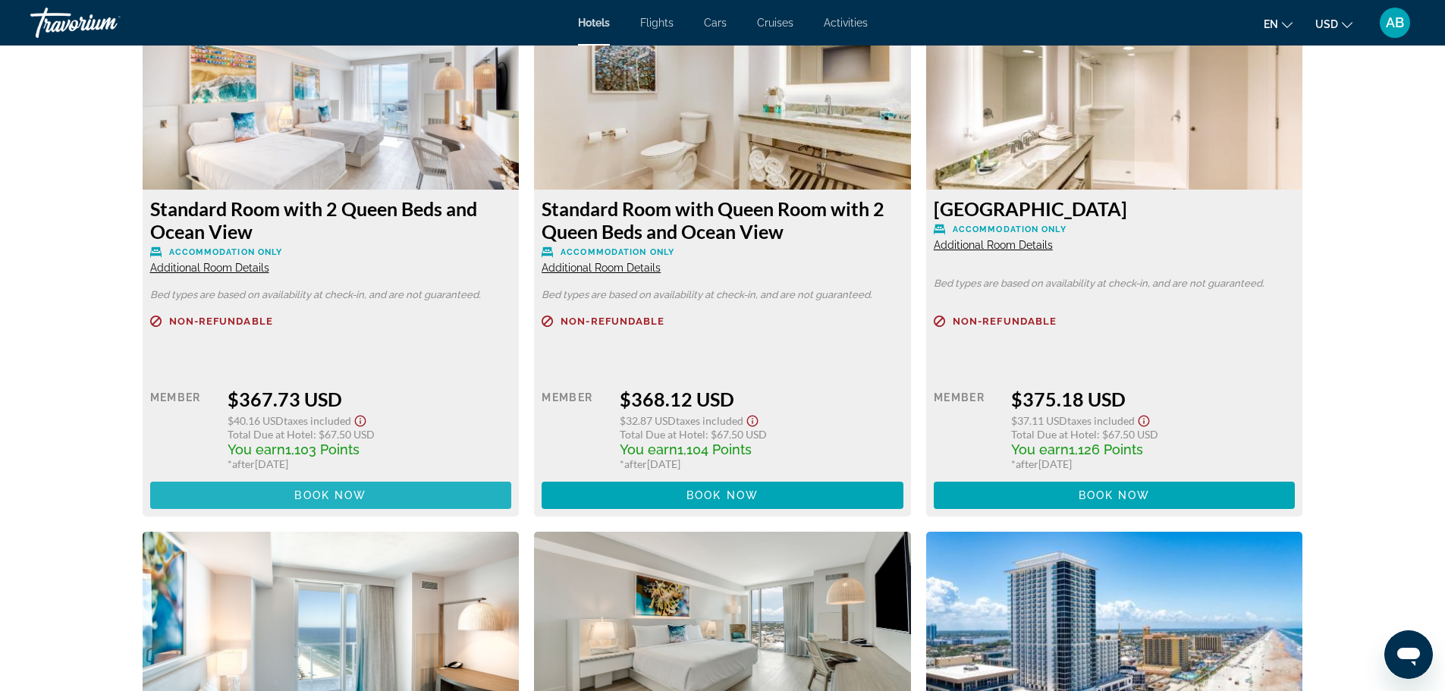
click at [328, 494] on span "Book now" at bounding box center [330, 495] width 72 height 12
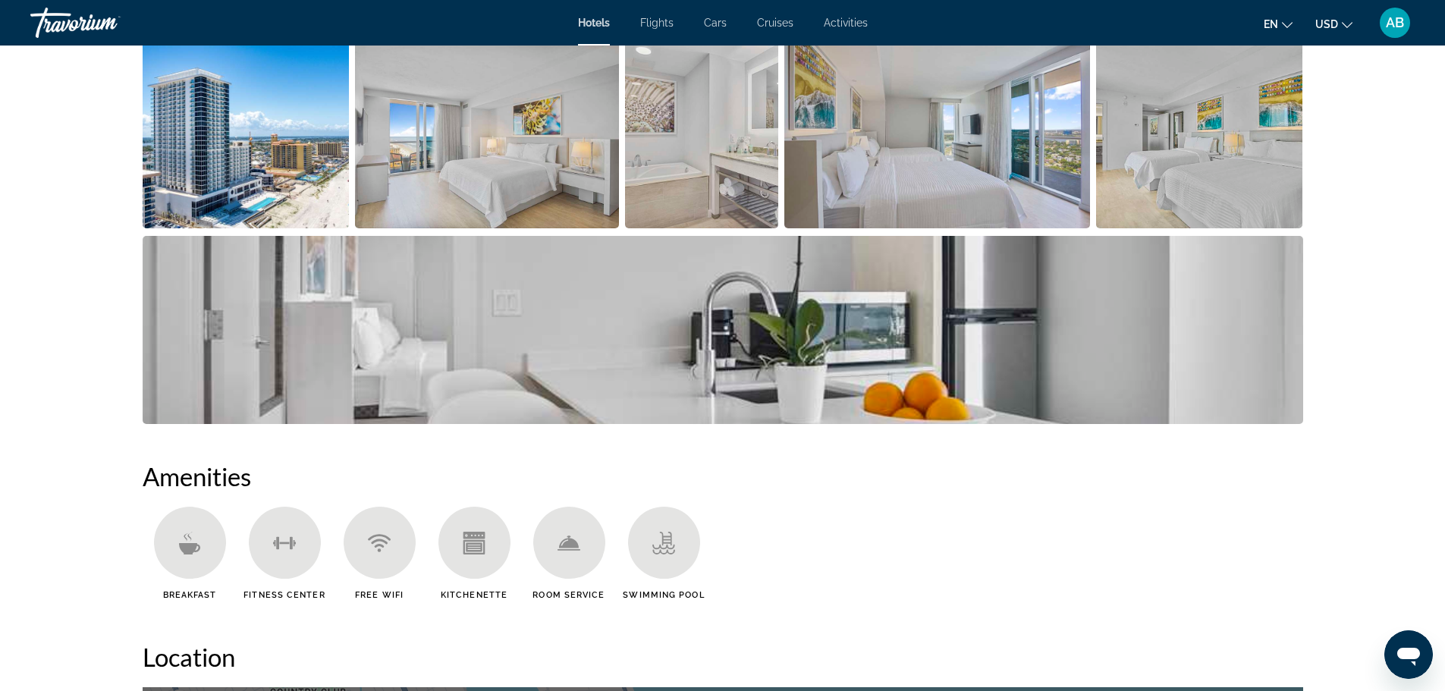
scroll to position [683, 0]
